Goal: Obtain resource: Obtain resource

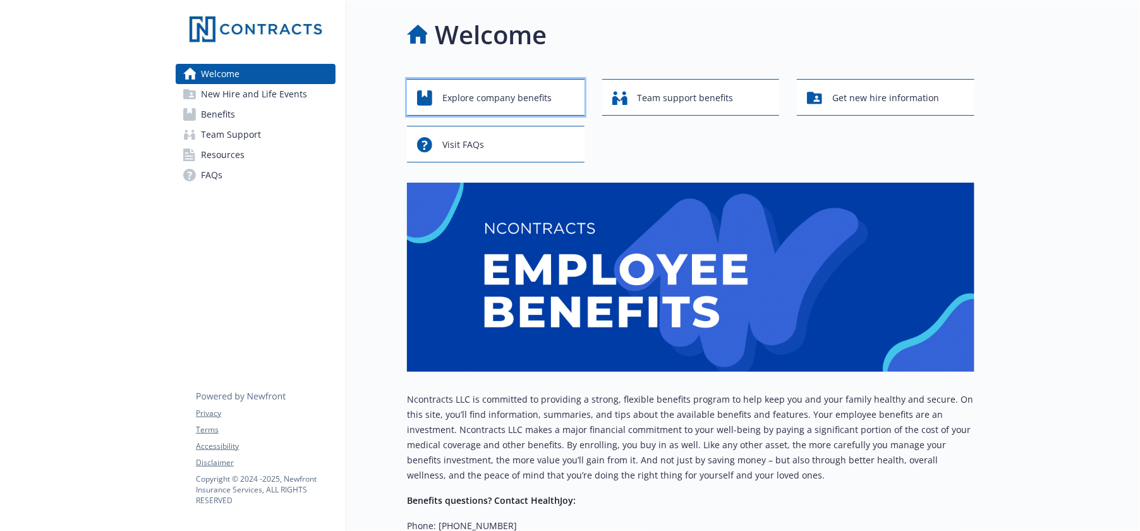
click at [486, 101] on span "Explore company benefits" at bounding box center [496, 98] width 109 height 24
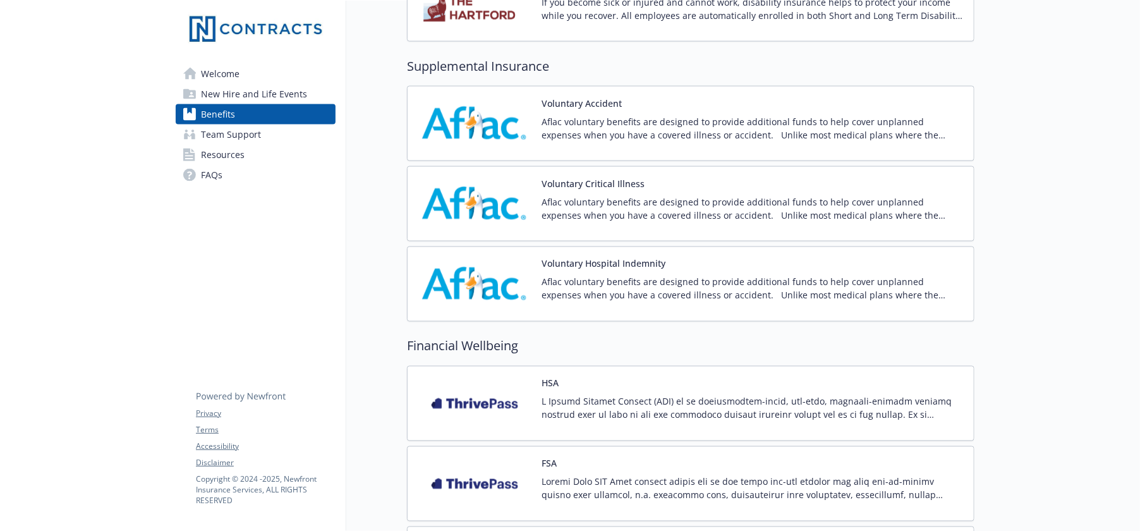
click at [593, 124] on p "Aflac voluntary benefits are designed to provide additional funds to help cover…" at bounding box center [752, 128] width 422 height 27
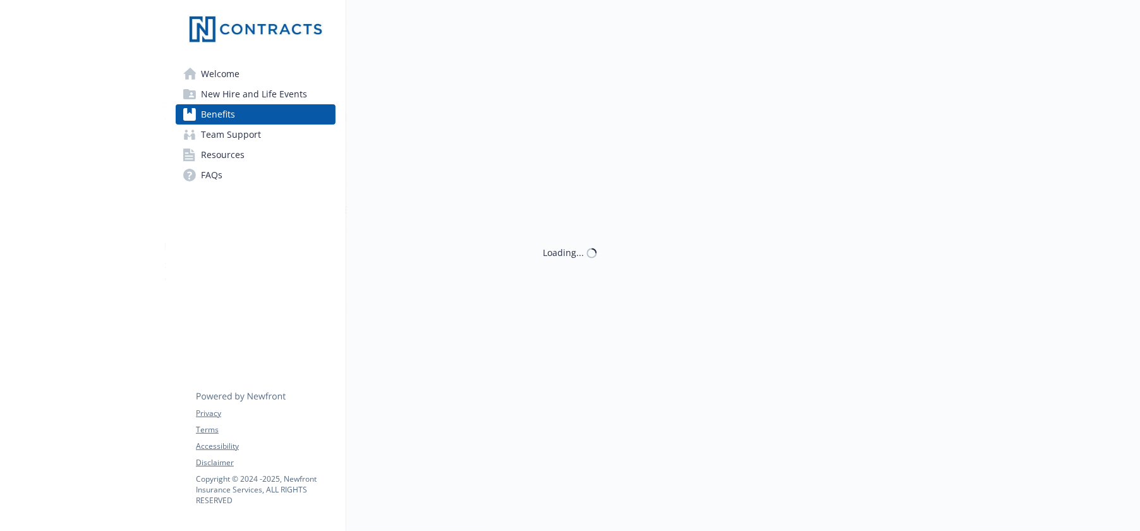
scroll to position [1052, 0]
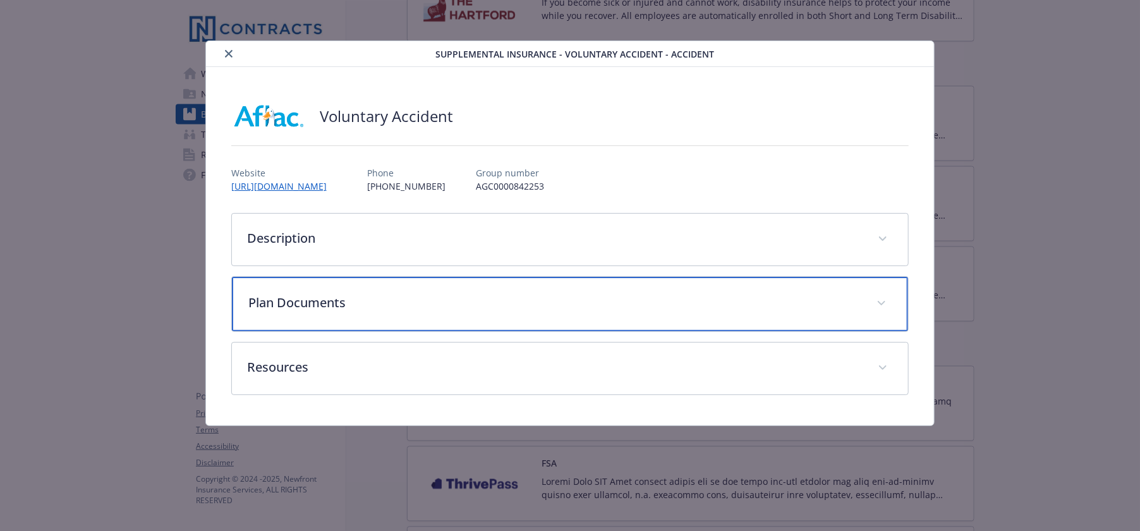
click at [370, 299] on p "Plan Documents" at bounding box center [554, 302] width 613 height 19
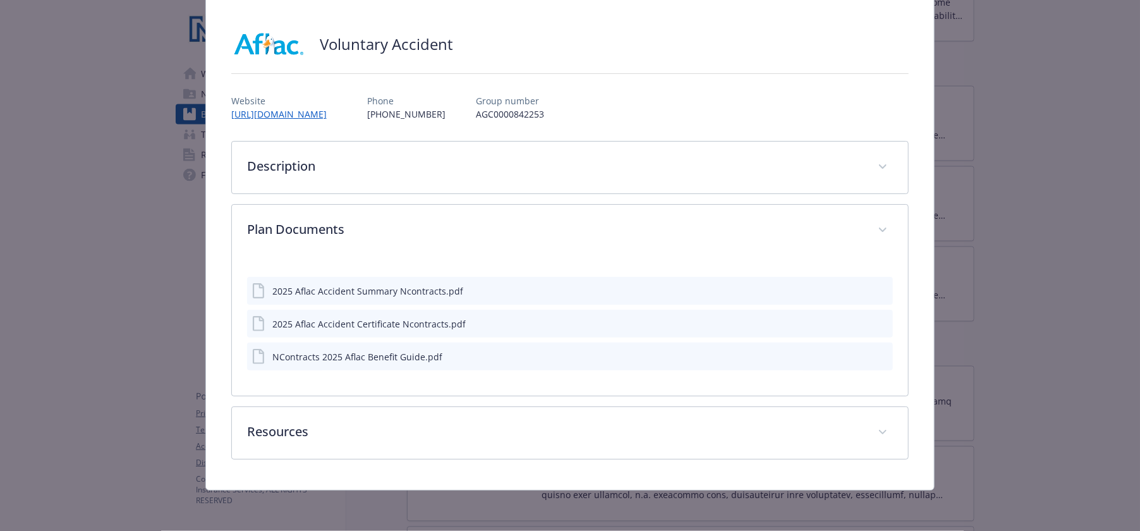
scroll to position [72, 0]
click at [485, 460] on div "Voluntary Accident Website [URL][DOMAIN_NAME] Phone [PHONE_NUMBER] Group number…" at bounding box center [570, 242] width 728 height 495
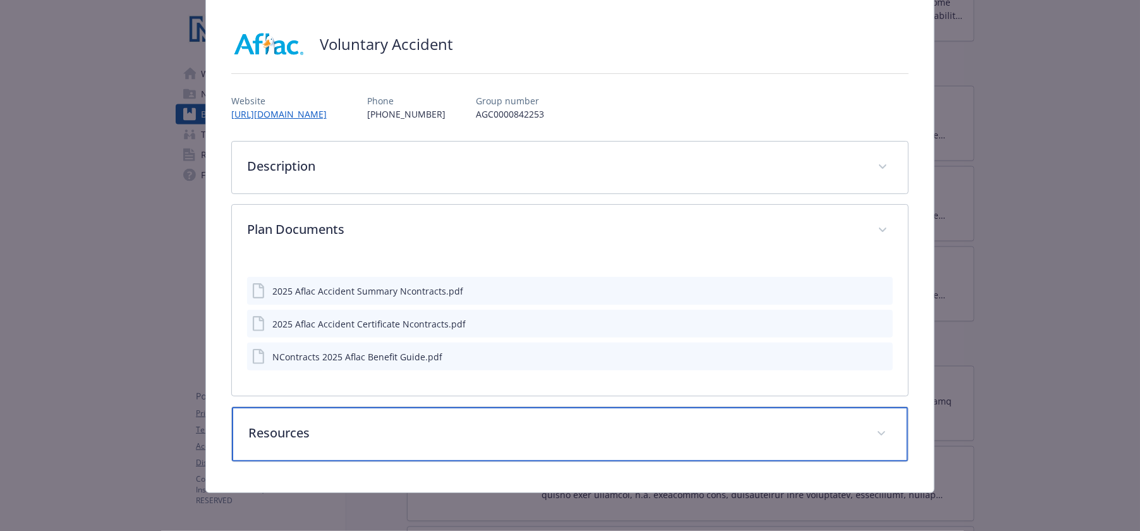
click at [490, 445] on div "Resources" at bounding box center [570, 434] width 677 height 54
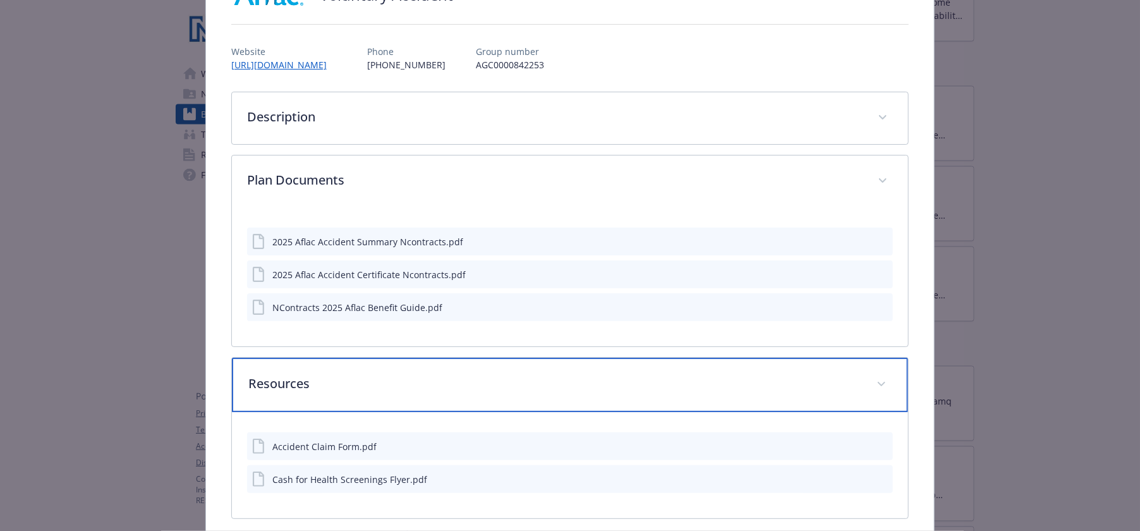
scroll to position [179, 0]
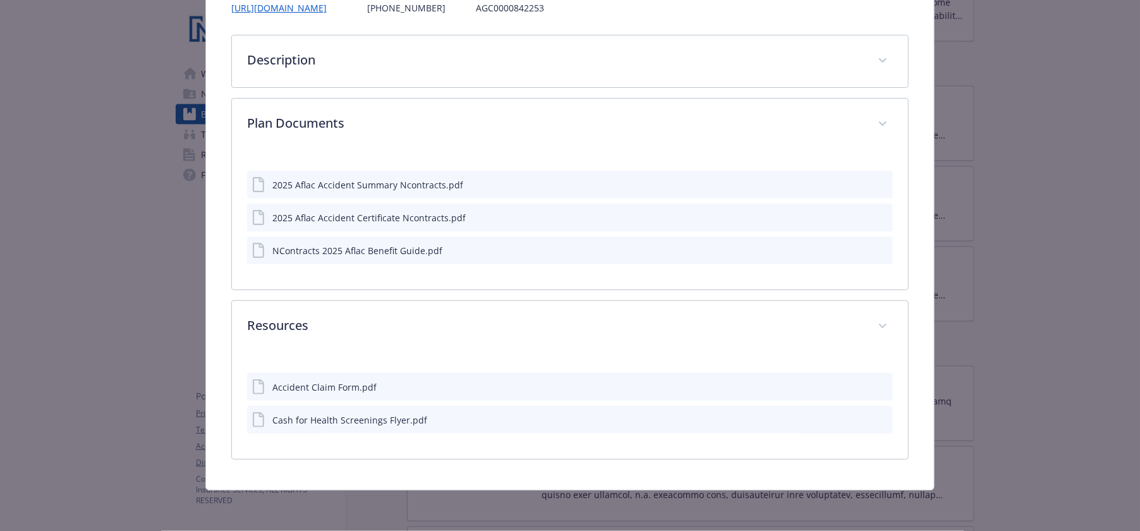
click at [337, 421] on div "Cash for Health Screenings Flyer.pdf" at bounding box center [349, 419] width 155 height 13
click at [875, 415] on icon "preview file" at bounding box center [880, 418] width 11 height 9
click at [875, 383] on icon "preview file" at bounding box center [880, 386] width 11 height 9
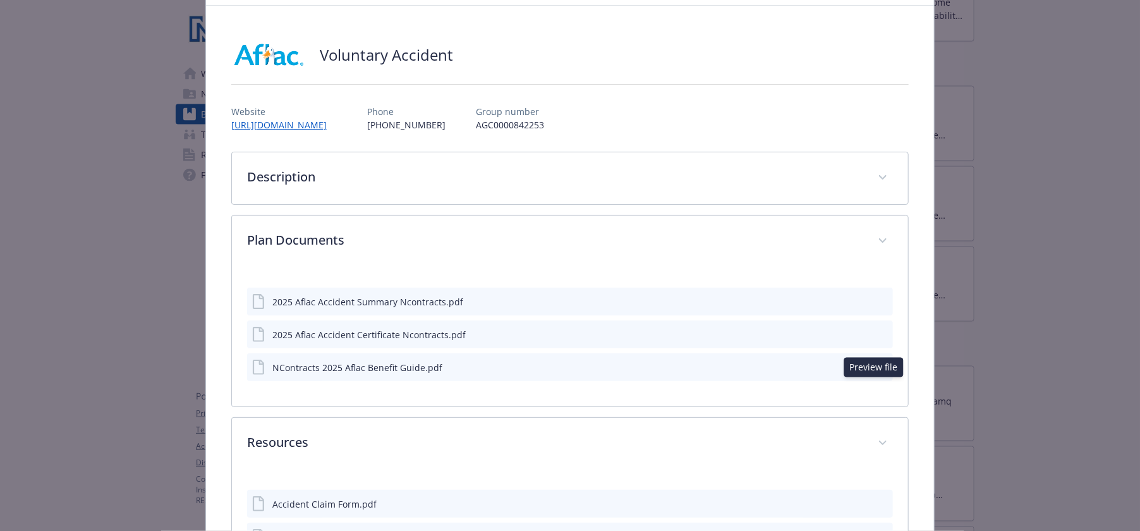
scroll to position [0, 0]
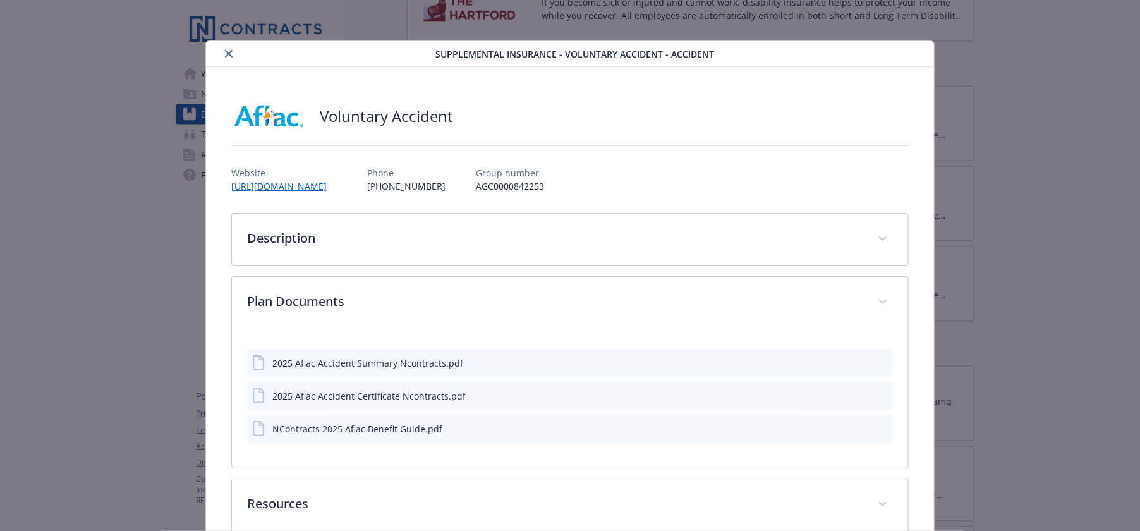
click at [224, 51] on button "close" at bounding box center [228, 53] width 15 height 15
